Goal: Navigation & Orientation: Find specific page/section

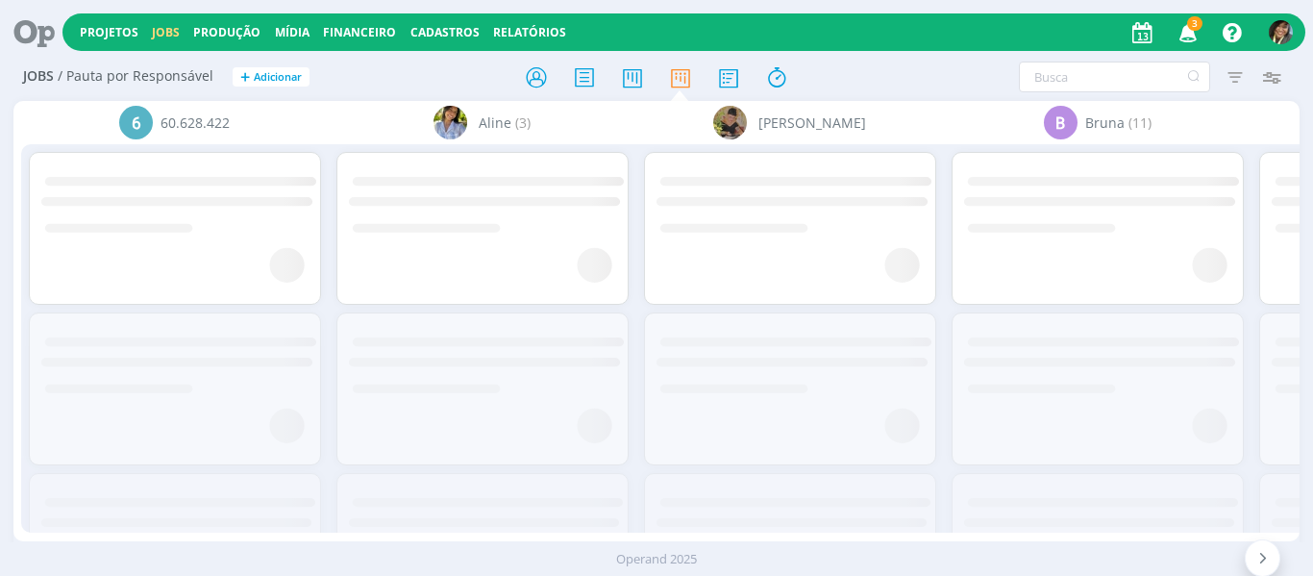
click at [1184, 46] on icon "button" at bounding box center [1189, 31] width 34 height 33
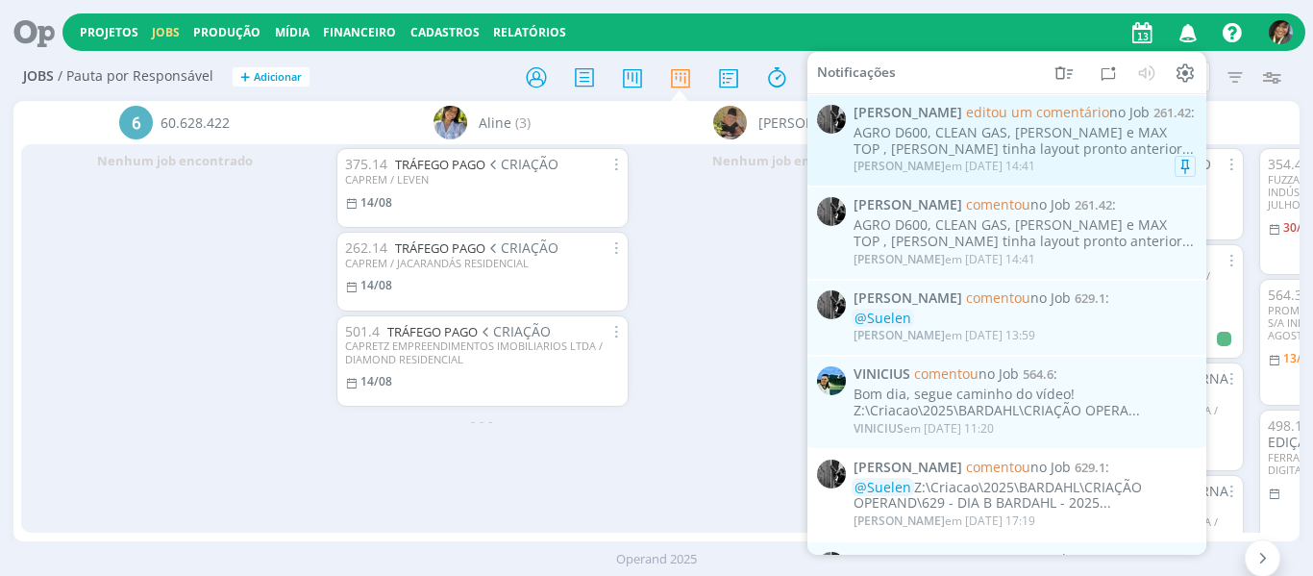
click at [1091, 139] on div "AGRO D600, CLEAN GAS, [PERSON_NAME] e MAX TOP , [PERSON_NAME] tinha layout pron…" at bounding box center [1025, 141] width 342 height 33
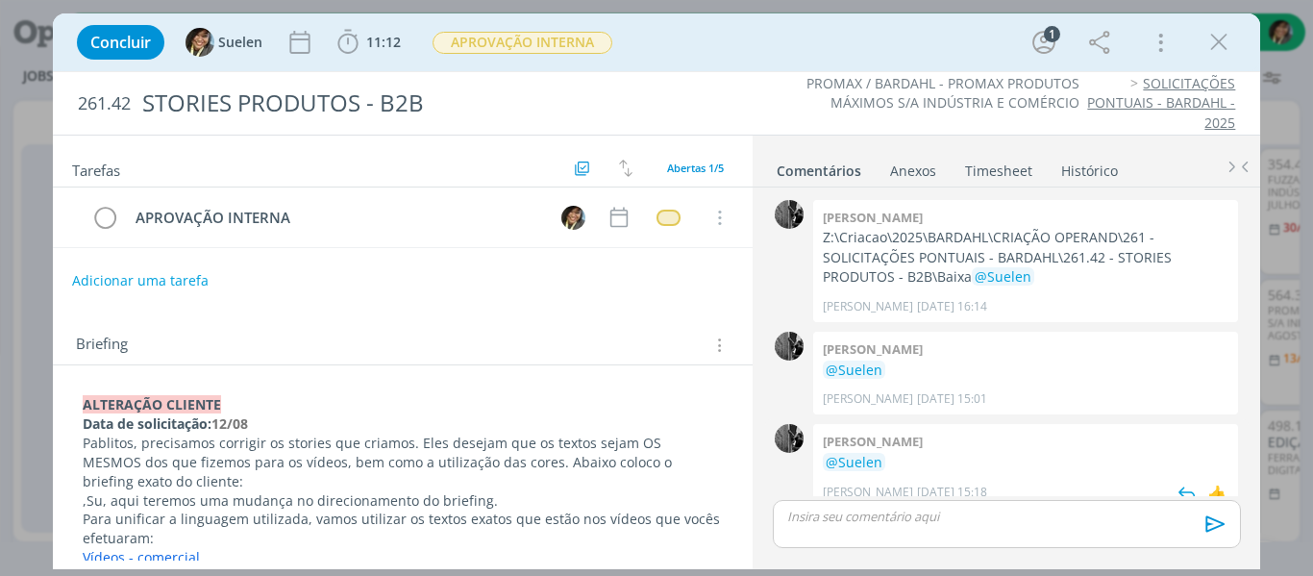
scroll to position [128, 0]
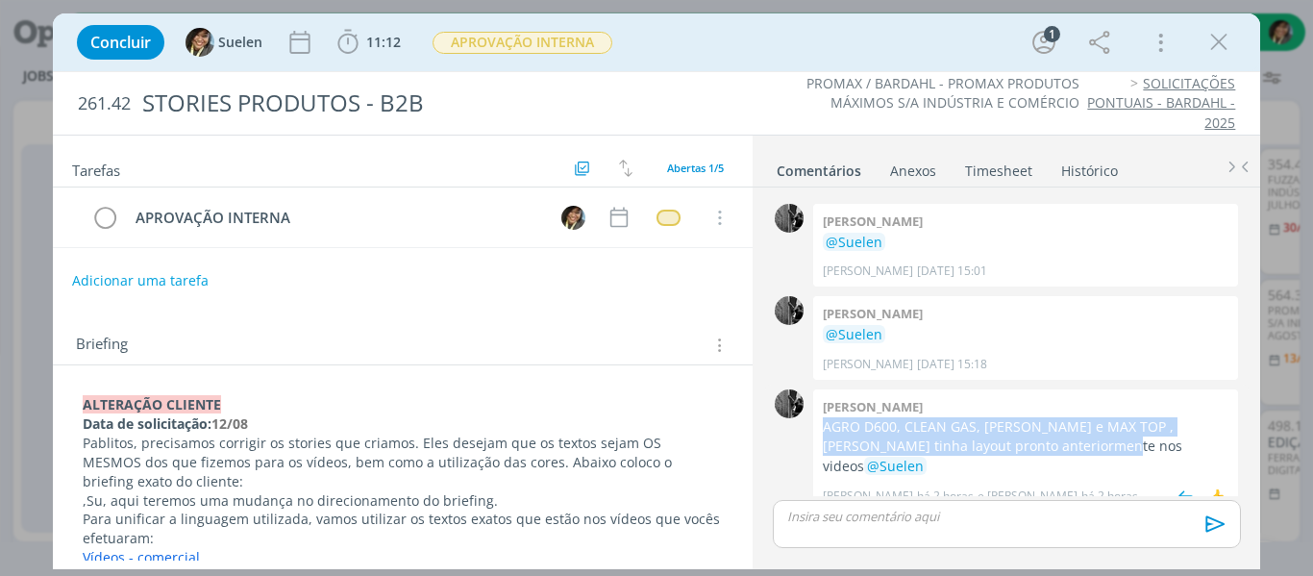
drag, startPoint x: 820, startPoint y: 427, endPoint x: 1075, endPoint y: 454, distance: 256.2
click at [1075, 454] on div "[PERSON_NAME] AGRO D600, CLEAN GAS, [PERSON_NAME] e MAX TOP , [PERSON_NAME] tin…" at bounding box center [1025, 450] width 425 height 122
copy p "AGRO D600, CLEAN GAS, [PERSON_NAME] e MAX TOP , [PERSON_NAME] tinha layout pron…"
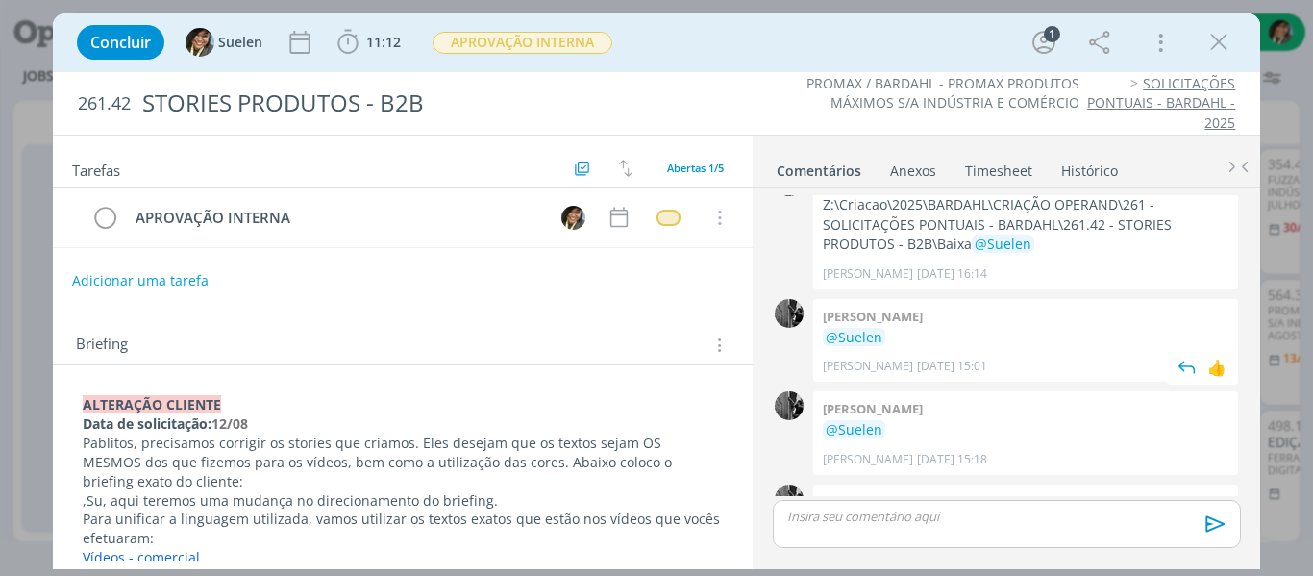
scroll to position [0, 0]
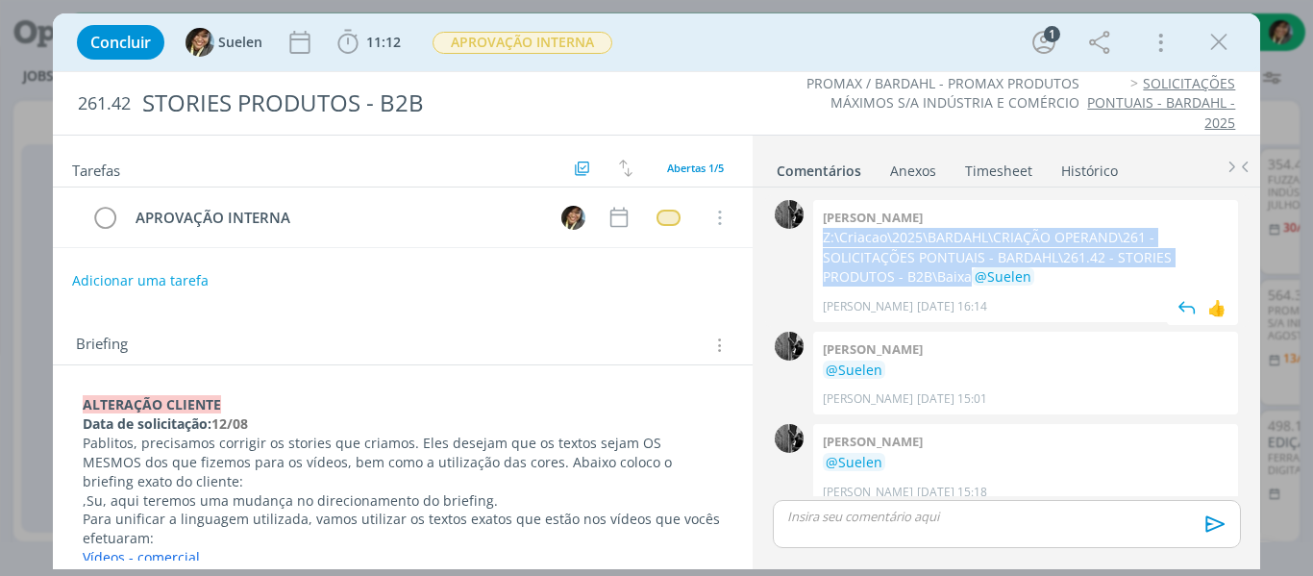
drag, startPoint x: 831, startPoint y: 239, endPoint x: 915, endPoint y: 264, distance: 88.2
click at [891, 269] on p "Z:\Criacao\2025\BARDAHL\CRIAÇÃO OPERAND\261 - SOLICITAÇÕES PONTUAIS - BARDAHL\2…" at bounding box center [1026, 257] width 406 height 59
copy p "Z:\Criacao\2025\BARDAHL\CRIAÇÃO OPERAND\261 - SOLICITAÇÕES PONTUAIS - BARDAHL\2…"
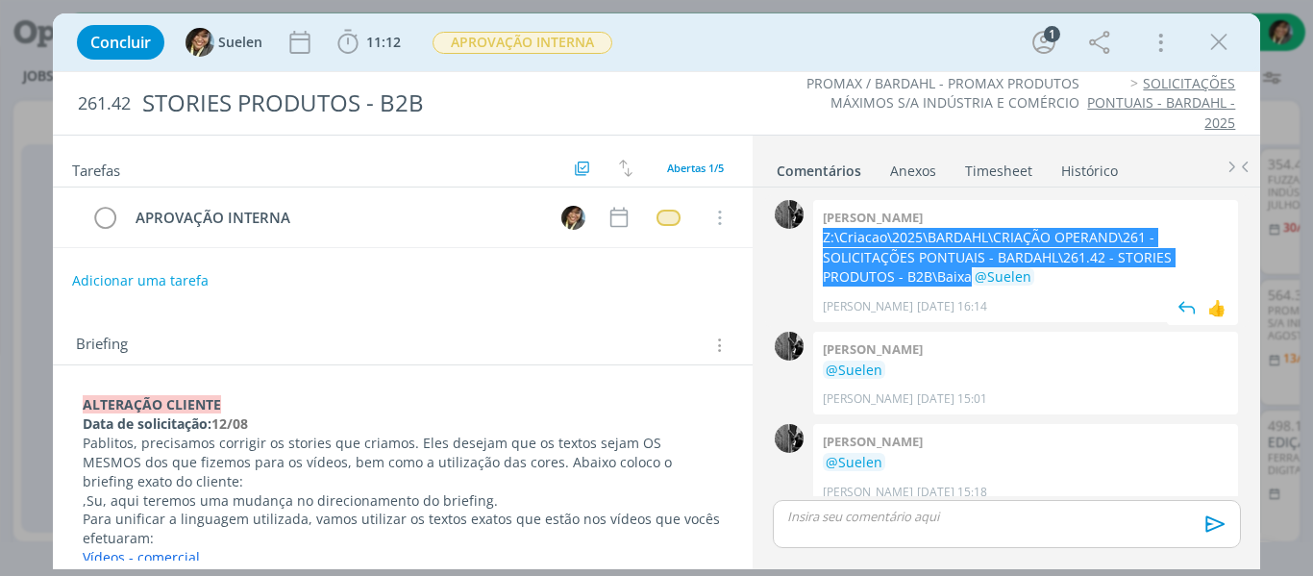
scroll to position [128, 0]
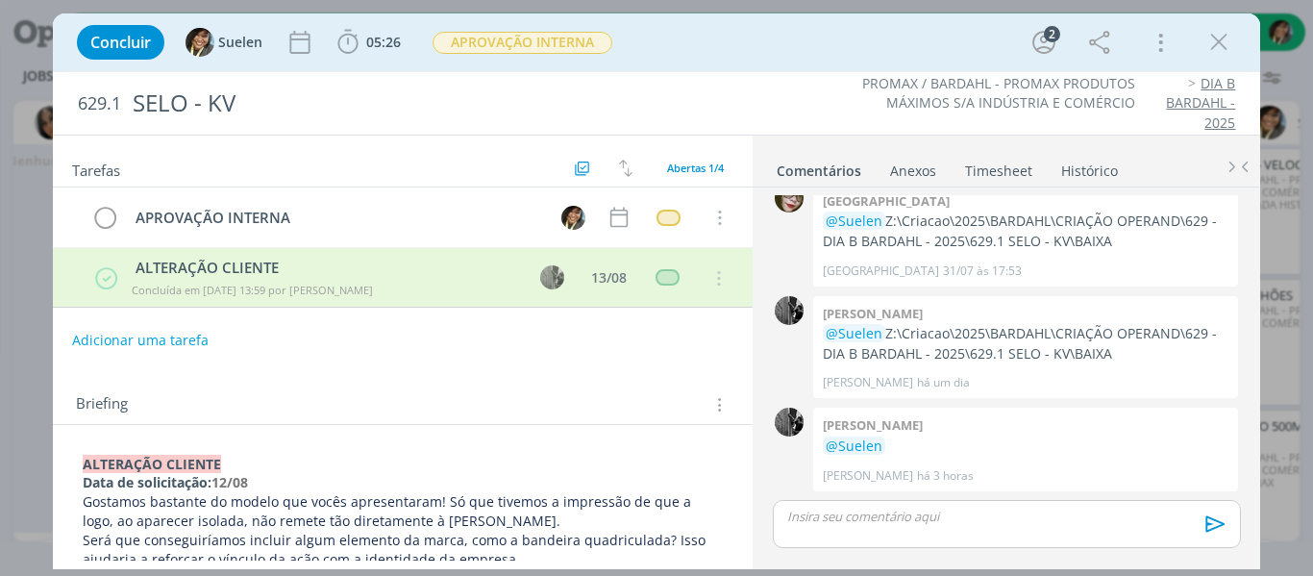
drag, startPoint x: 1218, startPoint y: 36, endPoint x: 1101, endPoint y: 81, distance: 125.7
click at [1217, 37] on icon "dialog" at bounding box center [1219, 42] width 29 height 29
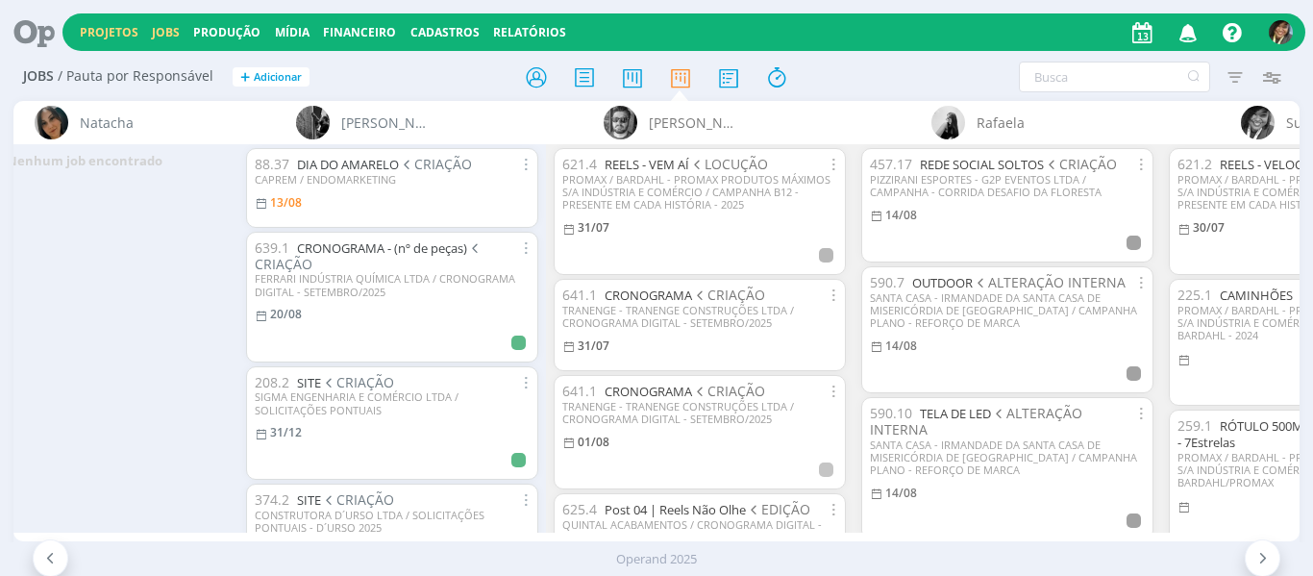
click at [121, 40] on div "Projetos Jobs Produção Mídia Financeiro Cadastros Relatórios Notificações Centr…" at bounding box center [683, 31] width 1243 height 37
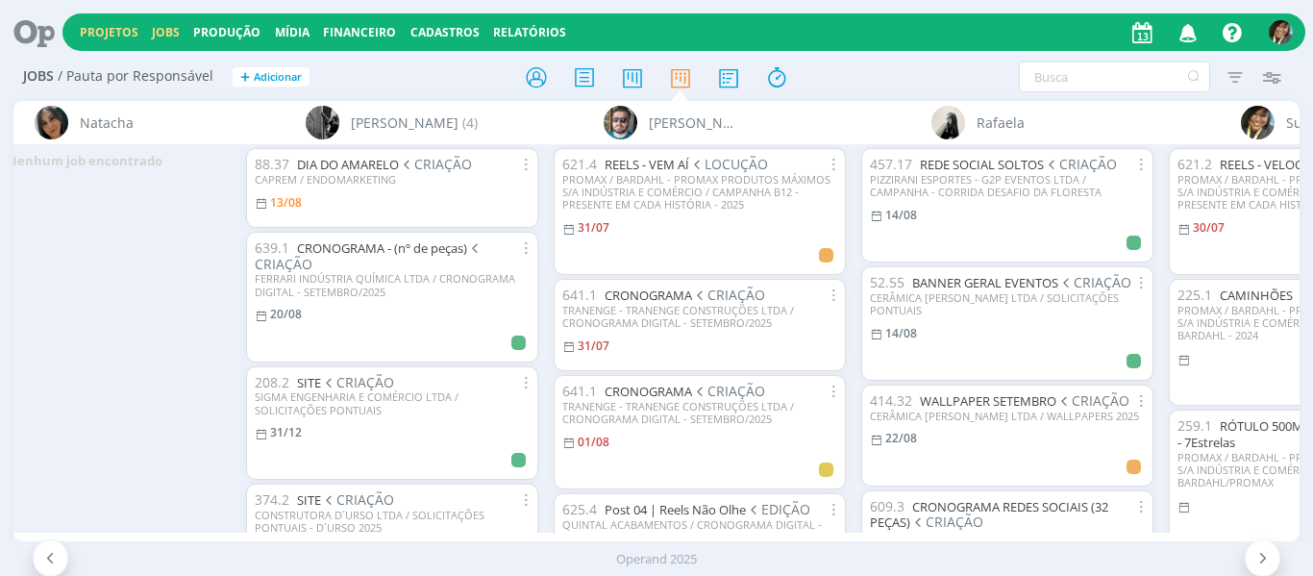
click at [121, 36] on link "Projetos" at bounding box center [109, 32] width 59 height 16
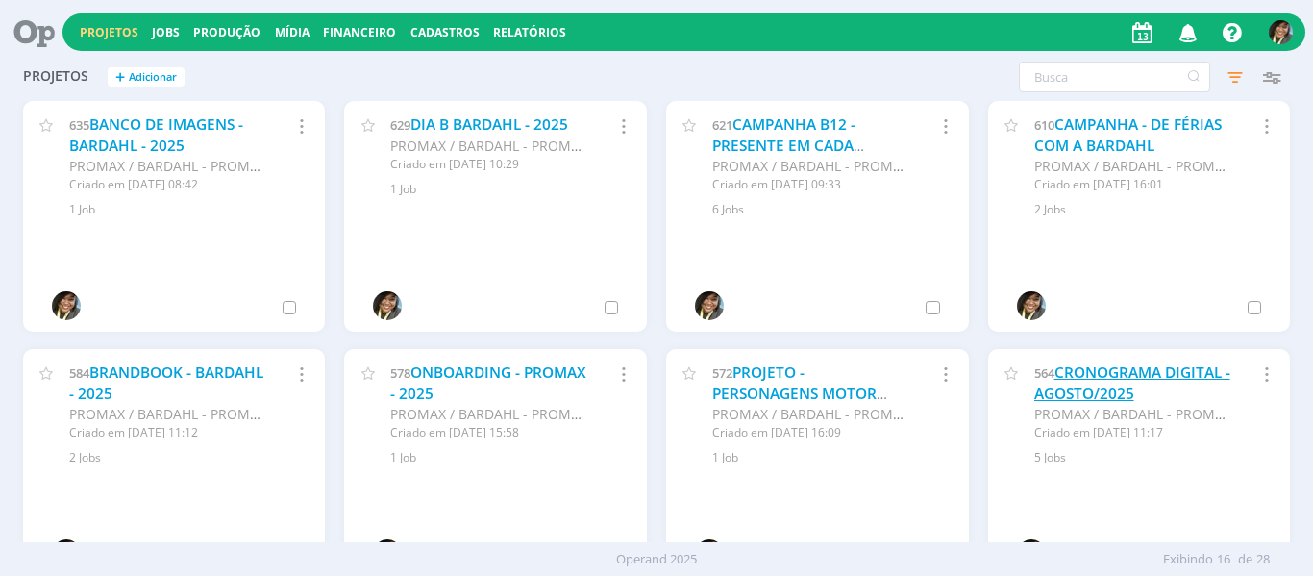
click at [1072, 388] on link "CRONOGRAMA DIGITAL - AGOSTO/2025" at bounding box center [1132, 382] width 196 height 41
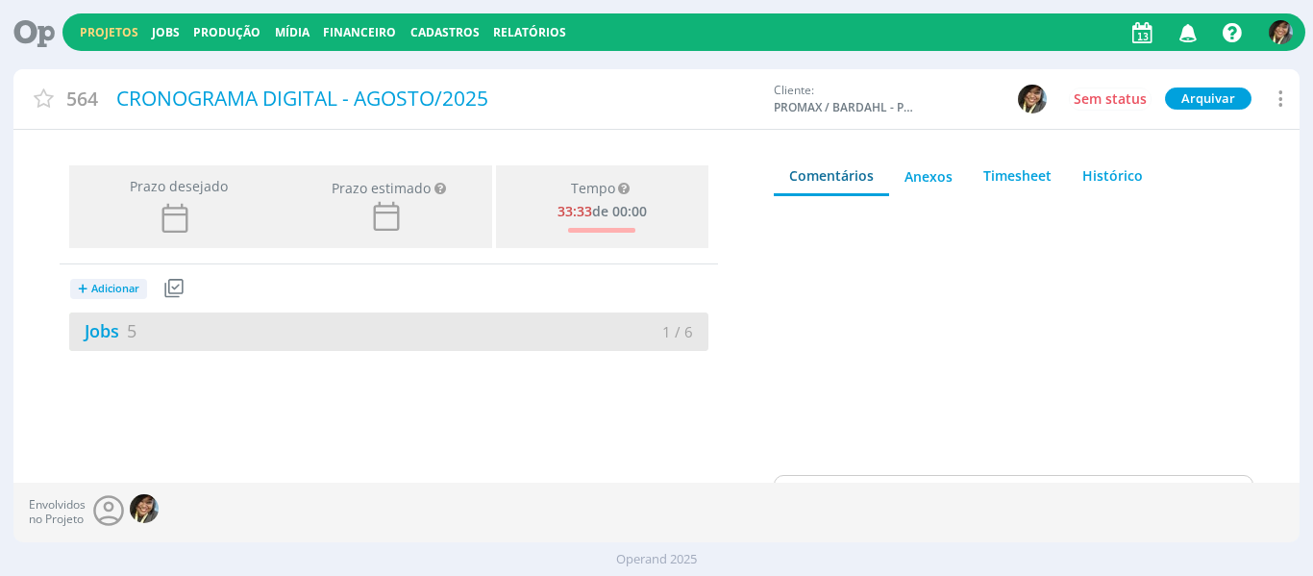
click at [141, 336] on div "Jobs 5" at bounding box center [228, 331] width 319 height 26
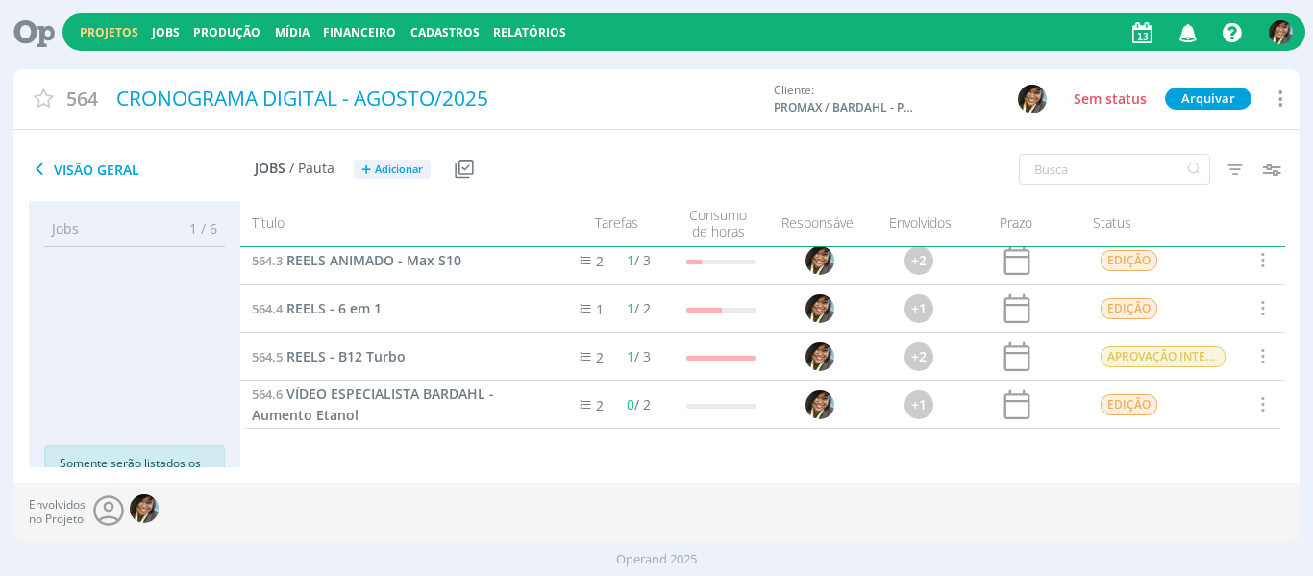
scroll to position [58, 0]
click at [367, 370] on div "564.5 REELS - B12 Turbo" at bounding box center [393, 357] width 306 height 47
click at [372, 354] on span "REELS - B12 Turbo" at bounding box center [345, 357] width 119 height 18
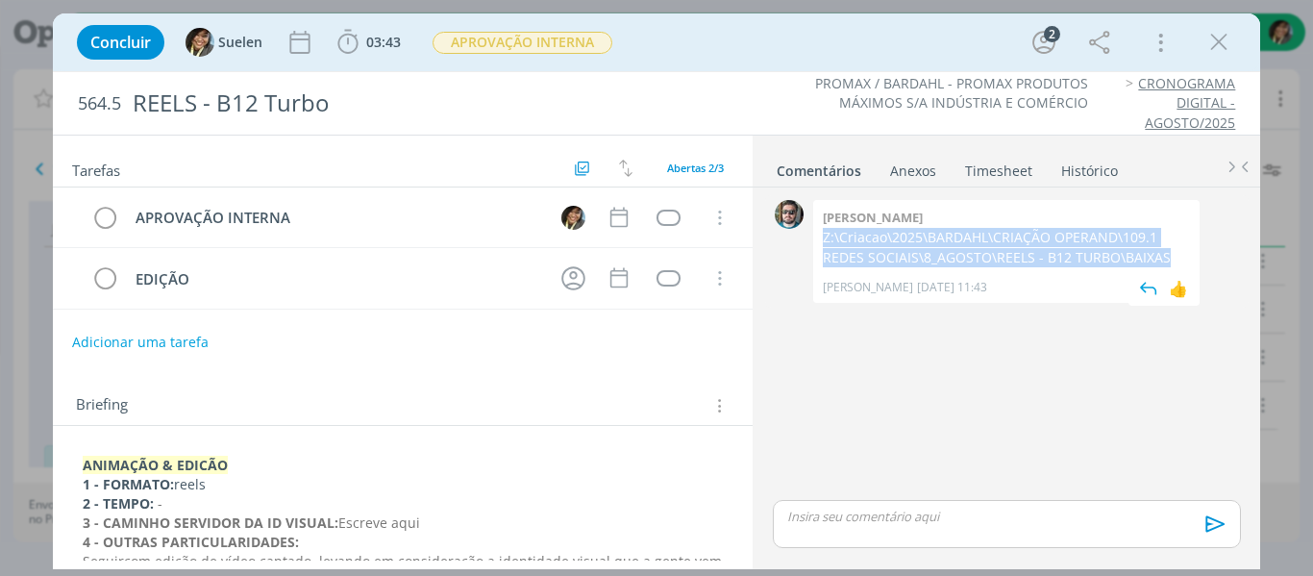
drag, startPoint x: 1159, startPoint y: 256, endPoint x: 819, endPoint y: 247, distance: 340.4
click at [819, 247] on div "Rafael Z:\Criacao\2025\BARDAHL\CRIAÇÃO OPERAND\109.1 REDES SOCIAIS\8_AGOSTO\REE…" at bounding box center [1006, 251] width 386 height 103
copy p "Z:\Criacao\2025\BARDAHL\CRIAÇÃO OPERAND\109.1 REDES SOCIAIS\8_AGOSTO\REELS - B1…"
